Goal: Check status: Check status

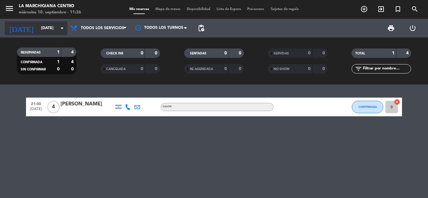
click at [59, 27] on icon "arrow_drop_down" at bounding box center [62, 28] width 8 height 8
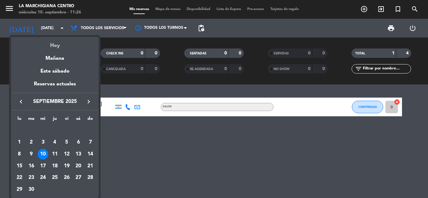
click at [57, 43] on div "Hoy" at bounding box center [55, 43] width 88 height 13
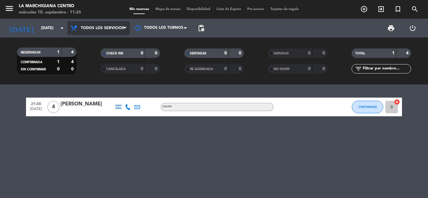
click at [124, 28] on icon at bounding box center [124, 28] width 3 height 5
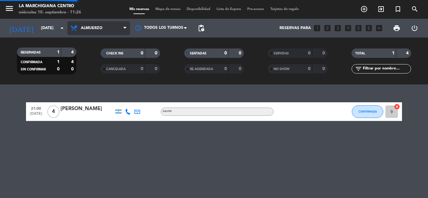
click at [99, 54] on div "menu La Marchigiana Centro [DATE] 10. septiembre - 11:26 Mis reservas Mapa de m…" at bounding box center [214, 42] width 428 height 85
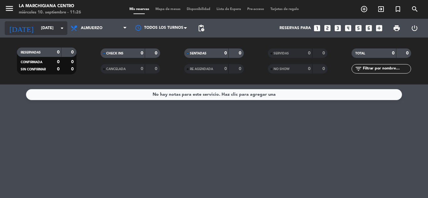
click at [60, 27] on icon "arrow_drop_down" at bounding box center [62, 28] width 8 height 8
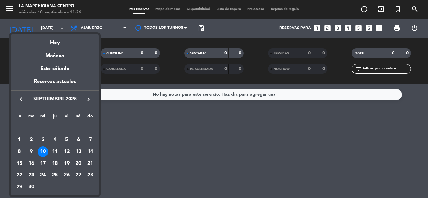
click at [124, 27] on div at bounding box center [214, 99] width 428 height 198
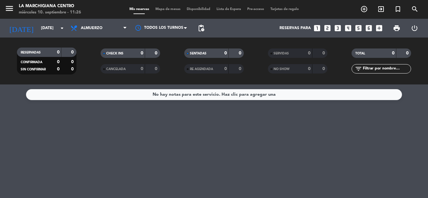
click at [124, 27] on icon at bounding box center [124, 28] width 3 height 5
click at [92, 69] on div "menu La Marchigiana Centro [DATE] 10. septiembre - 11:26 Mis reservas Mapa de m…" at bounding box center [214, 42] width 428 height 85
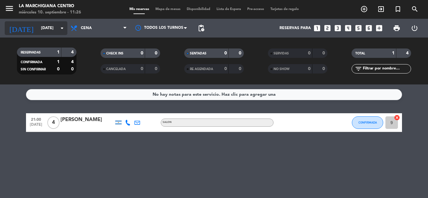
click at [62, 28] on icon "arrow_drop_down" at bounding box center [62, 28] width 8 height 8
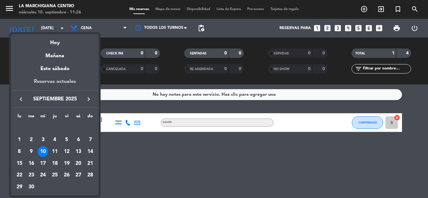
click at [51, 78] on div "Reservas actuales" at bounding box center [55, 84] width 88 height 13
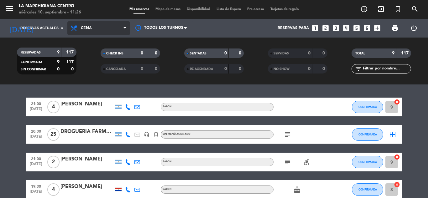
click at [126, 28] on icon at bounding box center [124, 28] width 3 height 5
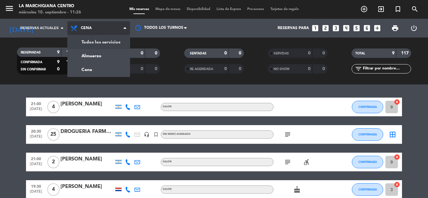
click at [114, 40] on div "menu La Marchigiana Centro [DATE] 10. septiembre - 11:26 Mis reservas Mapa de m…" at bounding box center [214, 42] width 428 height 85
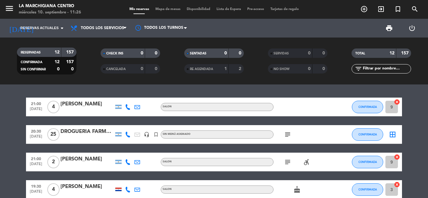
click at [86, 131] on div "DROGUERIA FARMAQUIO" at bounding box center [86, 132] width 53 height 8
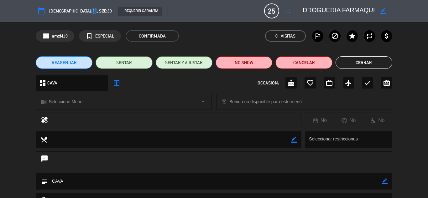
click at [369, 63] on button "Cerrar" at bounding box center [363, 62] width 57 height 13
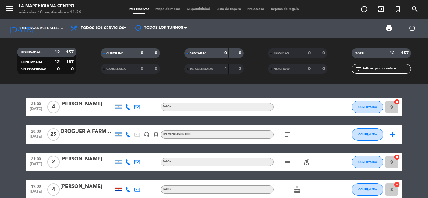
click at [288, 132] on icon "subject" at bounding box center [288, 135] width 8 height 8
click at [89, 128] on div "DROGUERIA FARMAQUIO" at bounding box center [86, 132] width 53 height 8
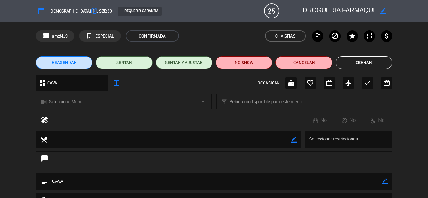
click at [357, 8] on textarea at bounding box center [339, 10] width 72 height 11
